Goal: Task Accomplishment & Management: Use online tool/utility

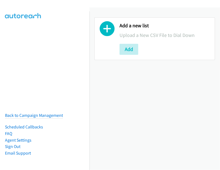
click at [131, 91] on div "Add a new list Upload a New CSV File to Dial Down Add" at bounding box center [154, 88] width 130 height 163
click at [126, 49] on button "Add" at bounding box center [128, 49] width 19 height 11
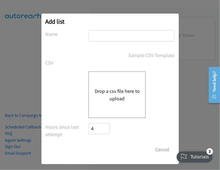
click at [109, 35] on input "text" at bounding box center [131, 35] width 86 height 11
drag, startPoint x: 117, startPoint y: 39, endPoint x: 98, endPoint y: 28, distance: 21.5
click at [98, 28] on div "Add list No phone fields were returned for that Report or List View Please uplo…" at bounding box center [109, 89] width 137 height 151
click at [119, 41] on input "Weds Avo" at bounding box center [131, 35] width 86 height 11
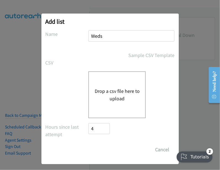
type input "Weds Morning"
click at [123, 84] on div "Drop a csv file here to upload" at bounding box center [116, 94] width 57 height 47
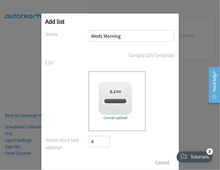
checkbox input "true"
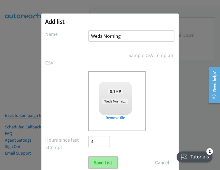
click at [104, 166] on input "Save List" at bounding box center [102, 162] width 29 height 11
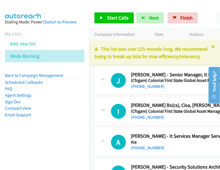
click at [200, 17] on div "Paused" at bounding box center [205, 17] width 10 height 11
click at [21, 108] on link "Compact View" at bounding box center [18, 108] width 26 height 5
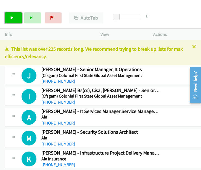
click at [15, 22] on link "Start Calls" at bounding box center [13, 17] width 17 height 11
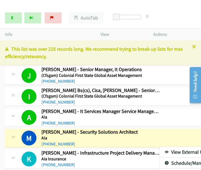
click at [159, 149] on link "View External Url" at bounding box center [195, 152] width 73 height 11
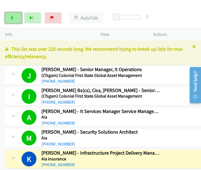
click at [14, 16] on link "Pause" at bounding box center [13, 17] width 17 height 11
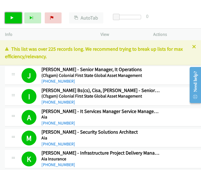
click at [11, 20] on link "Start Calls" at bounding box center [13, 17] width 17 height 11
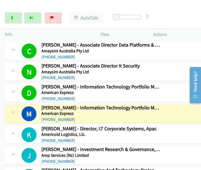
scroll to position [214, 0]
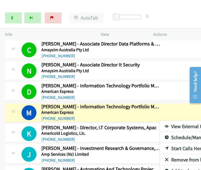
click at [159, 125] on link "View External Url" at bounding box center [195, 126] width 73 height 11
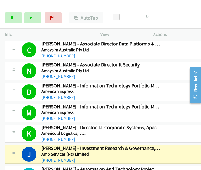
click at [182, 151] on div at bounding box center [100, 85] width 201 height 170
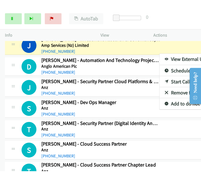
scroll to position [289, 0]
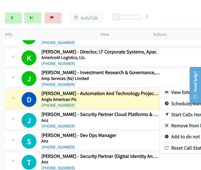
click at [12, 18] on div at bounding box center [100, 85] width 201 height 170
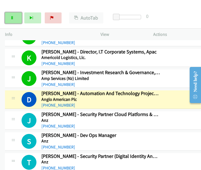
click at [13, 18] on icon at bounding box center [12, 18] width 4 height 4
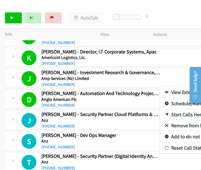
click at [17, 17] on div at bounding box center [100, 85] width 201 height 170
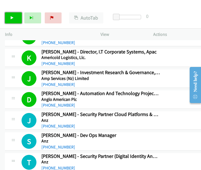
click at [13, 18] on icon at bounding box center [12, 18] width 4 height 4
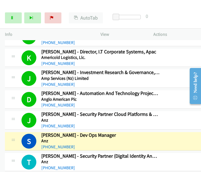
click at [159, 151] on link "View External Url" at bounding box center [195, 155] width 73 height 11
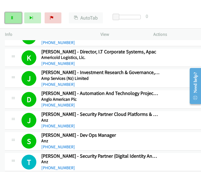
click at [15, 15] on link "Pause" at bounding box center [13, 17] width 17 height 11
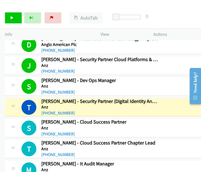
scroll to position [345, 0]
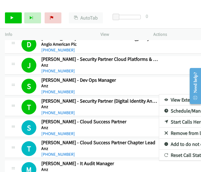
click at [159, 98] on link "View External Url" at bounding box center [195, 100] width 73 height 11
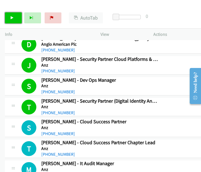
click at [13, 16] on icon at bounding box center [12, 18] width 4 height 4
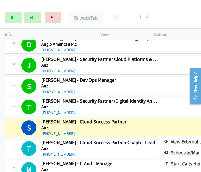
click at [159, 139] on link "View External Url" at bounding box center [195, 141] width 73 height 11
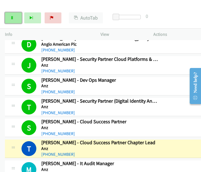
click at [10, 18] on icon at bounding box center [12, 18] width 4 height 4
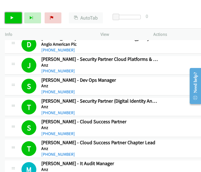
click at [10, 16] on link "Start Calls" at bounding box center [13, 17] width 17 height 11
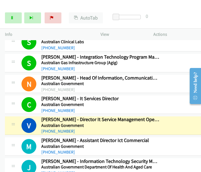
scroll to position [599, 0]
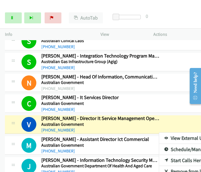
click at [159, 133] on link "View External Url" at bounding box center [195, 138] width 73 height 11
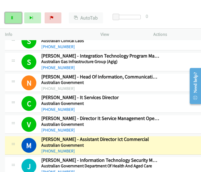
click at [19, 18] on link "Pause" at bounding box center [13, 17] width 17 height 11
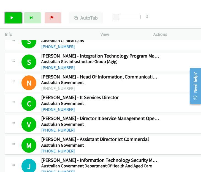
click at [15, 20] on link "Start Calls" at bounding box center [13, 17] width 17 height 11
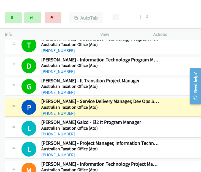
scroll to position [848, 0]
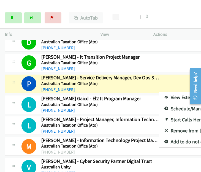
click at [159, 92] on link "View External Url" at bounding box center [195, 97] width 73 height 11
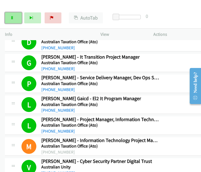
click at [11, 18] on icon at bounding box center [12, 18] width 4 height 4
click at [16, 17] on link "Start Calls" at bounding box center [13, 17] width 17 height 11
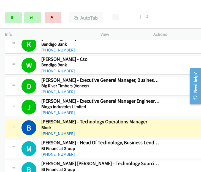
scroll to position [1250, 0]
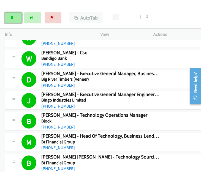
click at [17, 20] on link "Pause" at bounding box center [13, 17] width 17 height 11
click at [12, 20] on link "Start Calls" at bounding box center [13, 17] width 17 height 11
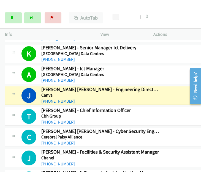
scroll to position [1443, 0]
click at [12, 20] on link "Pause" at bounding box center [13, 17] width 17 height 11
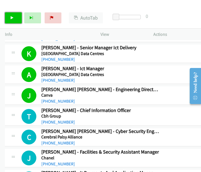
click at [12, 19] on icon at bounding box center [12, 18] width 4 height 4
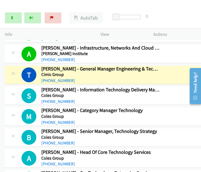
scroll to position [1580, 0]
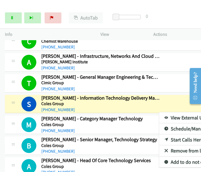
click at [159, 112] on link "View External Url" at bounding box center [195, 117] width 73 height 11
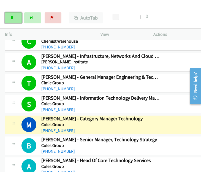
click at [17, 20] on link "Pause" at bounding box center [13, 17] width 17 height 11
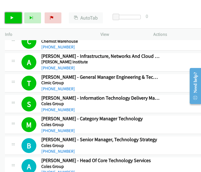
click at [12, 18] on icon at bounding box center [12, 18] width 4 height 4
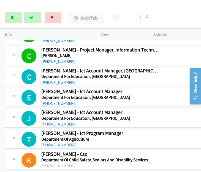
scroll to position [2046, 0]
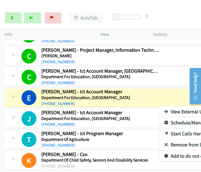
click at [159, 106] on link "View External Url" at bounding box center [195, 111] width 73 height 11
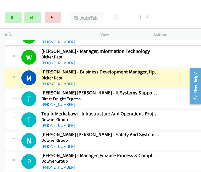
scroll to position [2401, 0]
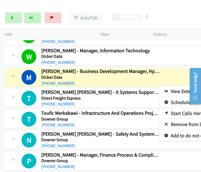
click at [159, 86] on link "View External Url" at bounding box center [195, 91] width 73 height 11
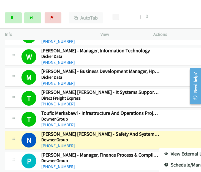
click at [159, 149] on link "View External Url" at bounding box center [195, 154] width 73 height 11
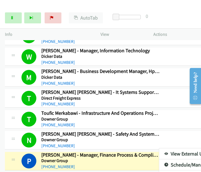
click at [159, 149] on link "View External Url" at bounding box center [195, 154] width 73 height 11
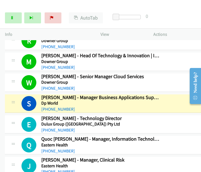
scroll to position [2564, 0]
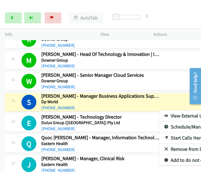
click at [159, 111] on link "View External Url" at bounding box center [195, 116] width 73 height 11
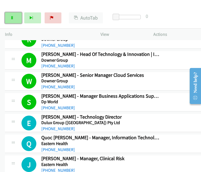
click at [16, 18] on link "Pause" at bounding box center [13, 17] width 17 height 11
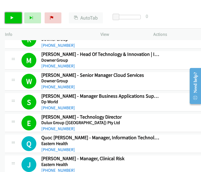
click at [17, 17] on link "Start Calls" at bounding box center [13, 17] width 17 height 11
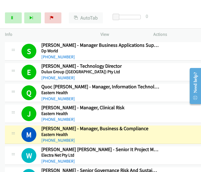
scroll to position [2619, 0]
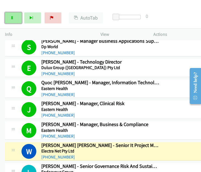
click at [17, 17] on link "Pause" at bounding box center [13, 17] width 17 height 11
click at [197, 15] on div "Start Calls Pause Next Finish Paused AutoTab AutoTab 0" at bounding box center [100, 17] width 201 height 21
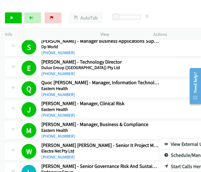
click at [159, 139] on link "View External Url" at bounding box center [195, 144] width 73 height 11
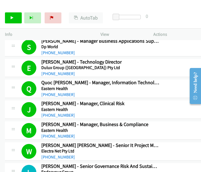
click at [159, 160] on link "View External Url" at bounding box center [195, 165] width 73 height 11
click at [15, 17] on link "Start Calls" at bounding box center [13, 17] width 17 height 11
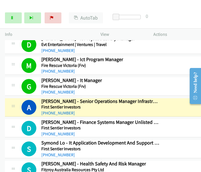
scroll to position [3000, 0]
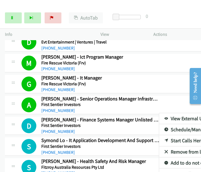
click at [159, 113] on link "View External Url" at bounding box center [195, 118] width 73 height 11
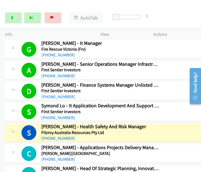
scroll to position [3039, 0]
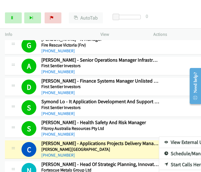
click at [2, 114] on div at bounding box center [100, 86] width 201 height 172
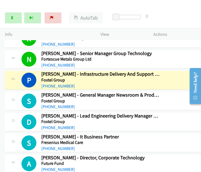
scroll to position [3193, 0]
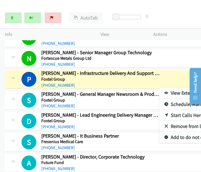
click at [159, 88] on link "View External Url" at bounding box center [195, 93] width 73 height 11
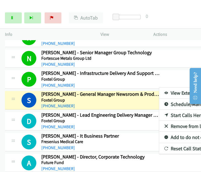
click at [159, 88] on link "View External Url" at bounding box center [195, 93] width 73 height 11
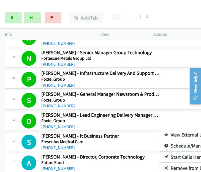
click at [164, 130] on link "View External Url" at bounding box center [195, 135] width 73 height 11
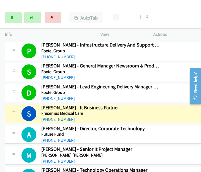
scroll to position [3248, 0]
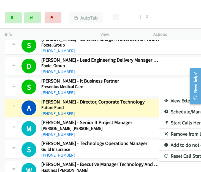
click at [159, 95] on link "View External Url" at bounding box center [195, 100] width 73 height 11
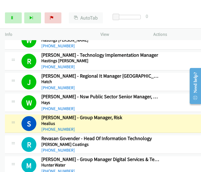
scroll to position [3414, 0]
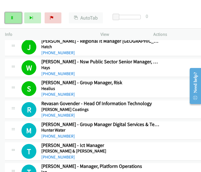
click at [15, 15] on link "Pause" at bounding box center [13, 17] width 17 height 11
click at [12, 20] on link "Start Calls" at bounding box center [13, 17] width 17 height 11
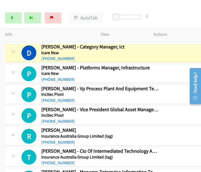
scroll to position [3570, 0]
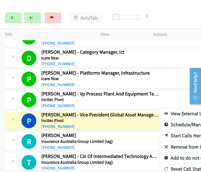
click at [159, 108] on link "View External Url" at bounding box center [195, 113] width 73 height 11
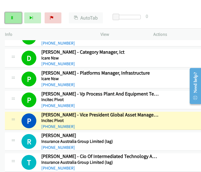
click at [15, 20] on link "Pause" at bounding box center [13, 17] width 17 height 11
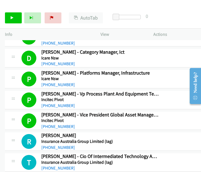
click at [194, 22] on div "Start Calls Pause Next Finish Call Completed AutoTab AutoTab 0" at bounding box center [100, 17] width 201 height 21
click at [190, 21] on div "Start Calls Pause Next Finish Call Completed AutoTab AutoTab 0" at bounding box center [100, 17] width 201 height 21
click at [8, 18] on link "Start Calls" at bounding box center [13, 17] width 17 height 11
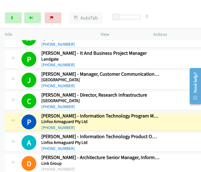
scroll to position [3907, 0]
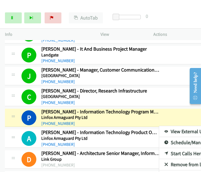
click at [159, 126] on link "View External Url" at bounding box center [195, 131] width 73 height 11
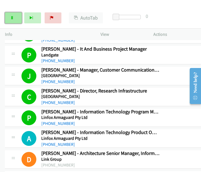
click at [14, 17] on link "Pause" at bounding box center [13, 17] width 17 height 11
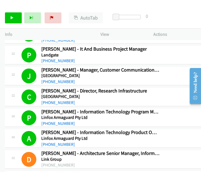
click at [159, 147] on link "View External Url" at bounding box center [195, 152] width 73 height 11
drag, startPoint x: 13, startPoint y: 19, endPoint x: 31, endPoint y: 15, distance: 17.8
click at [13, 19] on icon at bounding box center [12, 18] width 4 height 4
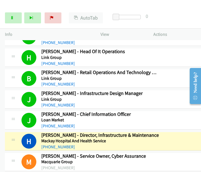
scroll to position [4127, 0]
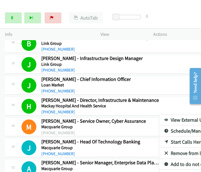
click at [159, 115] on link "View External Url" at bounding box center [195, 120] width 73 height 11
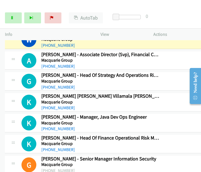
scroll to position [4348, 0]
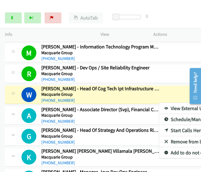
click at [159, 103] on link "View External Url" at bounding box center [195, 108] width 73 height 11
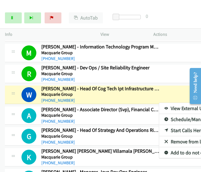
click at [159, 103] on link "View External Url" at bounding box center [195, 108] width 73 height 11
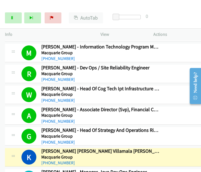
drag, startPoint x: 181, startPoint y: 150, endPoint x: 173, endPoint y: 147, distance: 7.7
click at [9, 15] on link "Pause" at bounding box center [13, 17] width 17 height 11
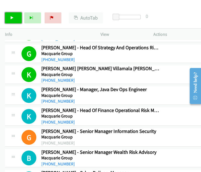
click at [10, 20] on link "Start Calls" at bounding box center [13, 17] width 17 height 11
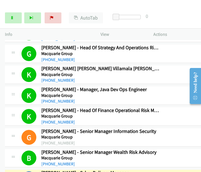
scroll to position [4451, 0]
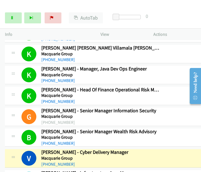
drag, startPoint x: 191, startPoint y: 23, endPoint x: 182, endPoint y: 139, distance: 116.1
click at [161, 167] on link "View External Url" at bounding box center [195, 172] width 73 height 11
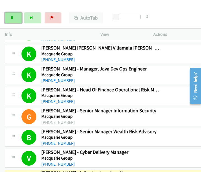
click at [15, 16] on link "Pause" at bounding box center [13, 17] width 17 height 11
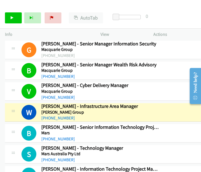
scroll to position [4534, 0]
